Goal: Download file/media

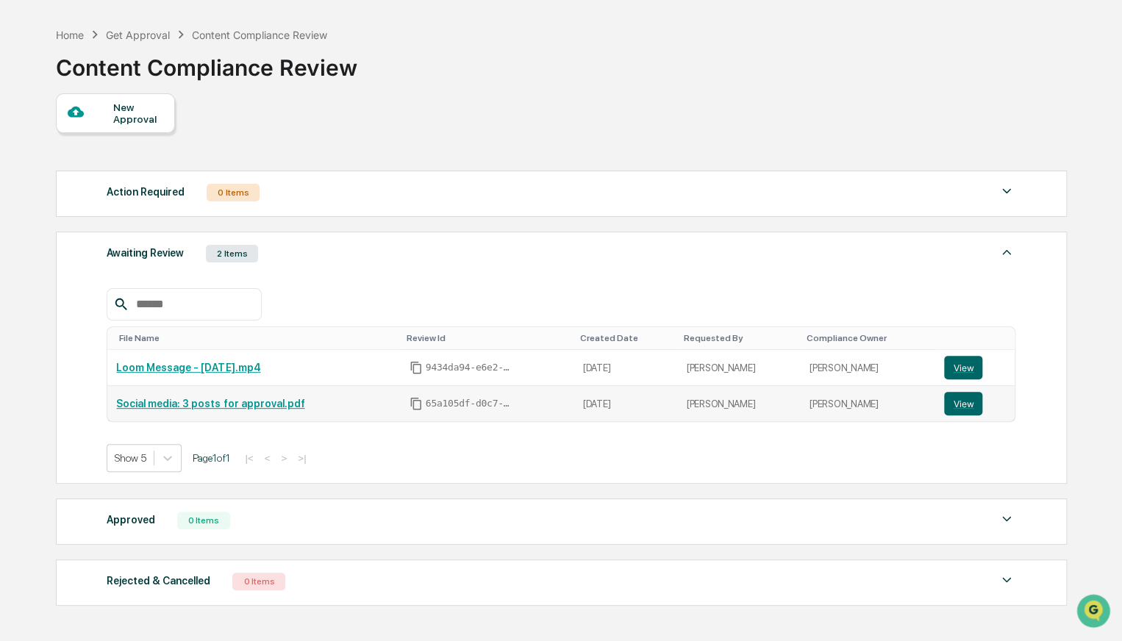
click at [246, 398] on link "Social media: 3 posts for approval.pdf" at bounding box center [210, 404] width 188 height 12
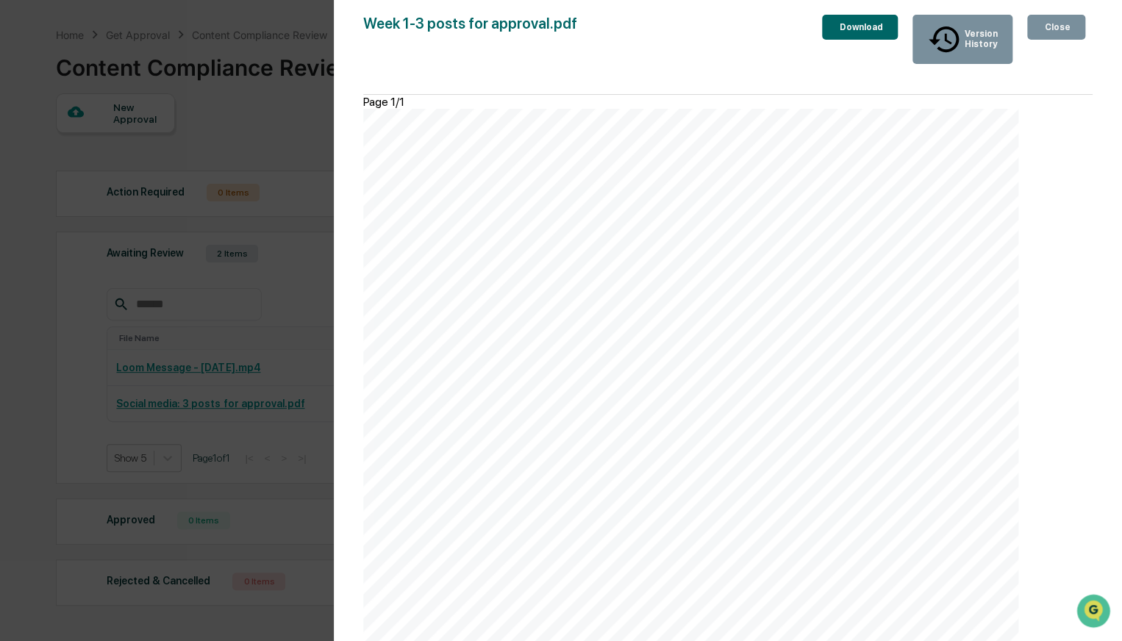
click at [965, 42] on button "Version History" at bounding box center [962, 39] width 100 height 49
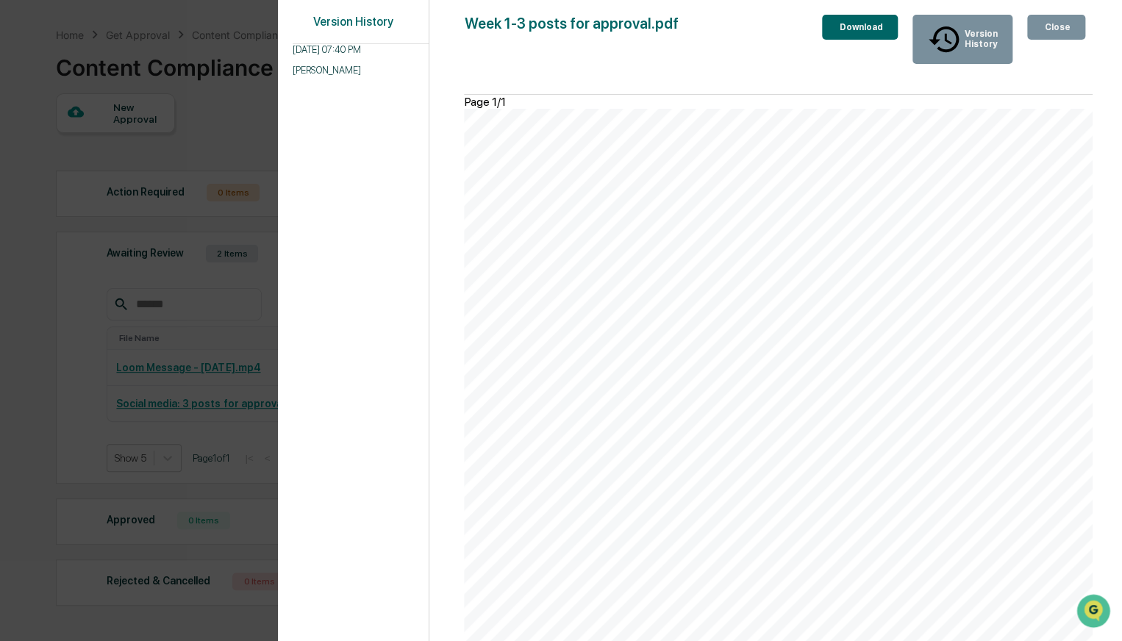
scroll to position [315, 0]
click at [243, 454] on div "Version History [DATE] 07:40 PM [PERSON_NAME] Week 1-3 posts for approval.pdf C…" at bounding box center [561, 320] width 1122 height 641
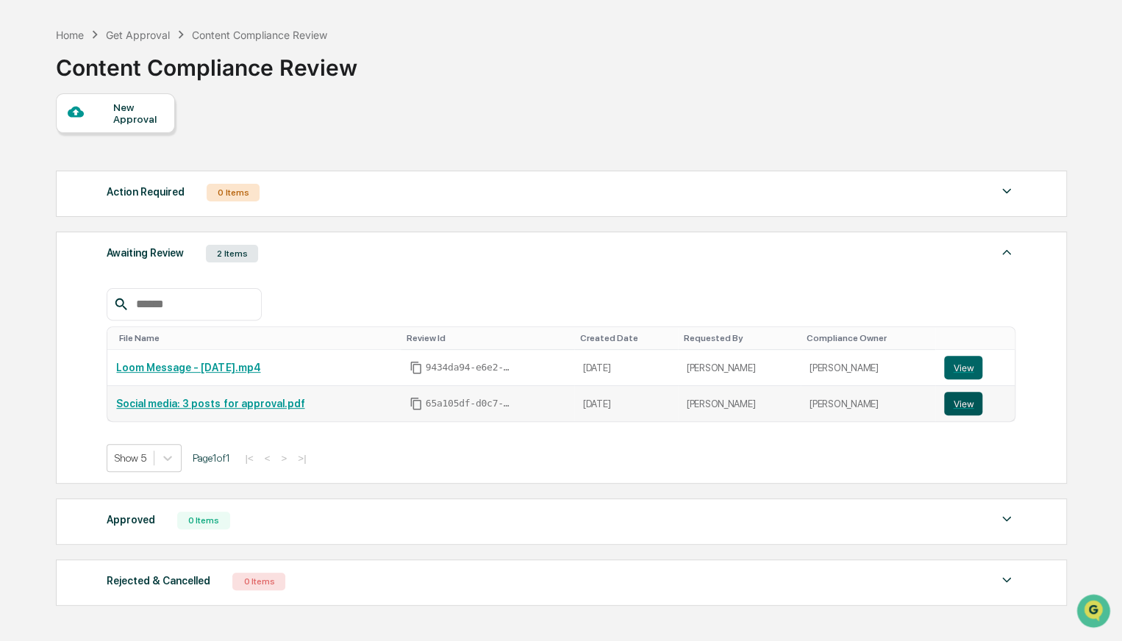
click at [965, 407] on button "View" at bounding box center [963, 404] width 38 height 24
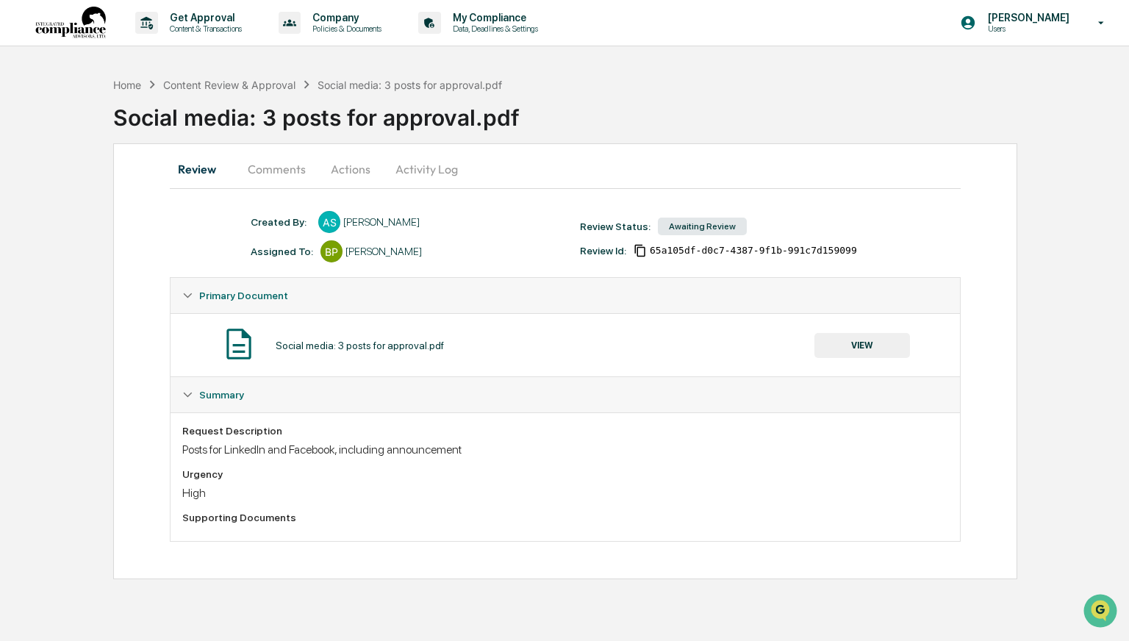
click at [868, 351] on button "VIEW" at bounding box center [863, 345] width 96 height 25
